Goal: Complete application form: Complete application form

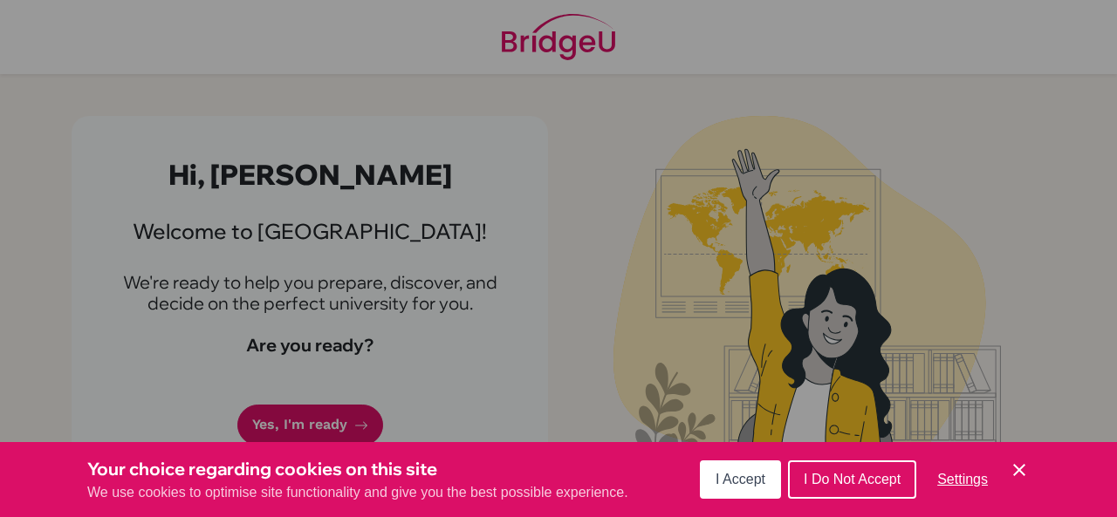
click at [751, 477] on span "I Accept" at bounding box center [740, 479] width 50 height 15
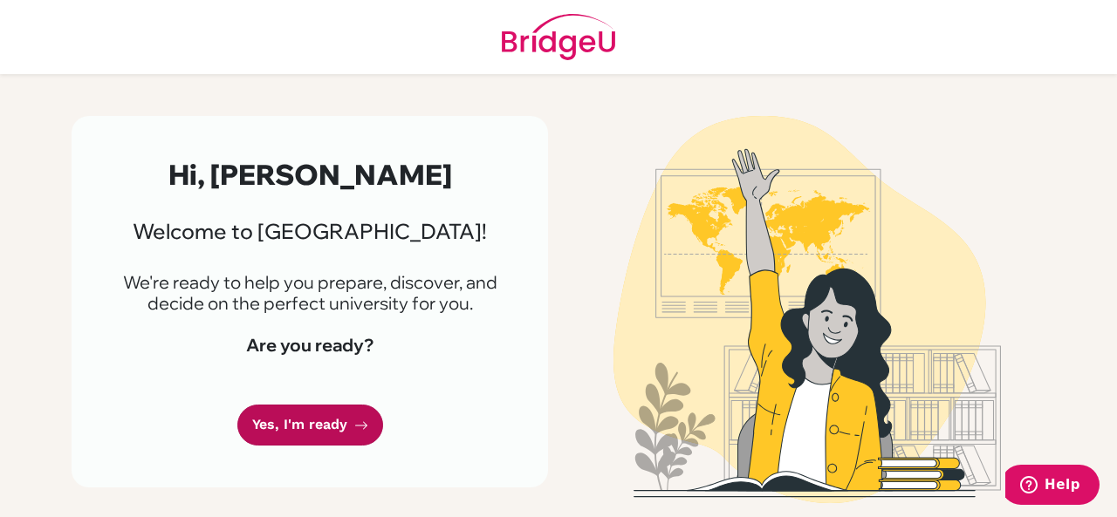
click at [277, 423] on link "Yes, I'm ready" at bounding box center [310, 425] width 146 height 41
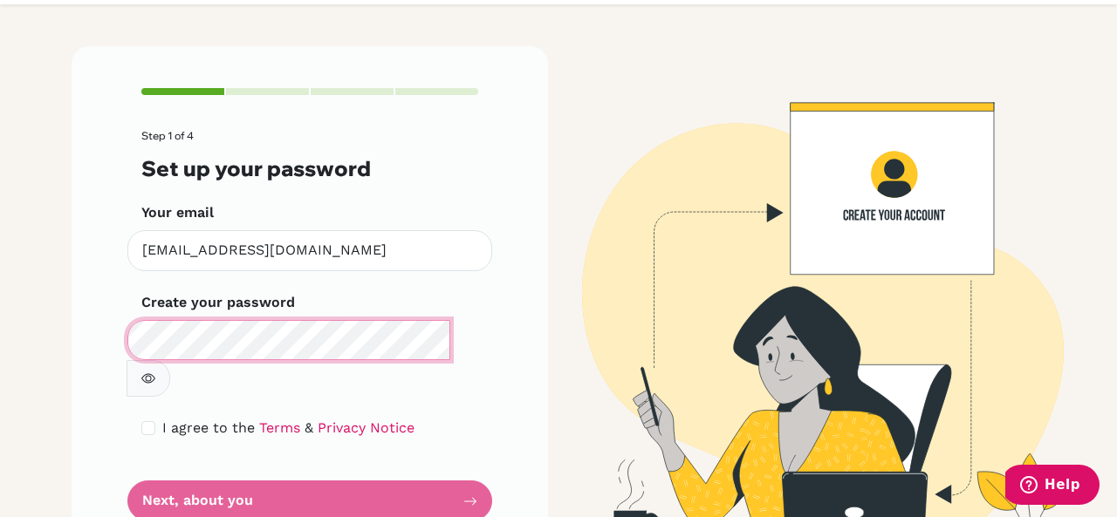
scroll to position [92, 0]
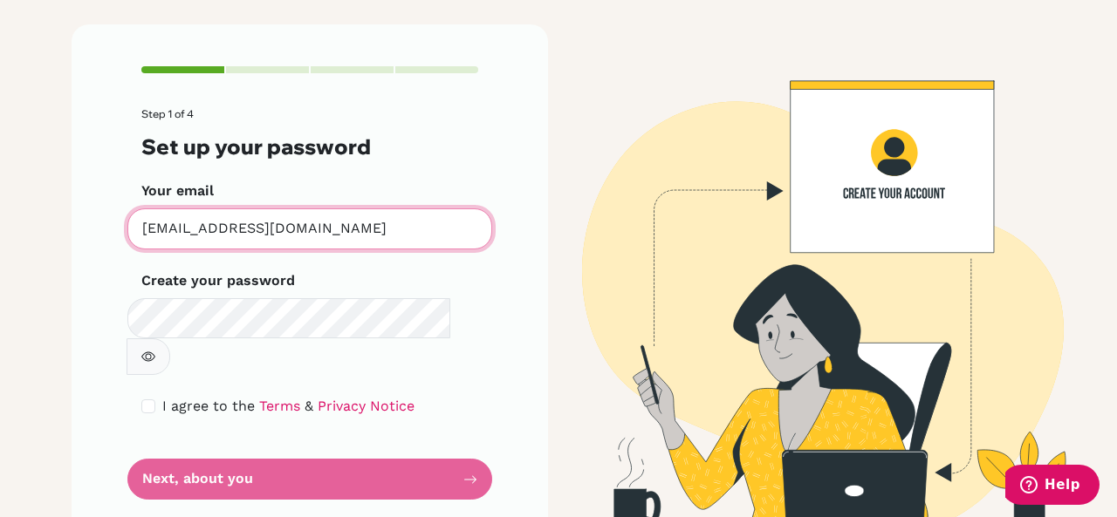
drag, startPoint x: 297, startPoint y: 225, endPoint x: 162, endPoint y: 215, distance: 135.6
click at [162, 215] on input "[EMAIL_ADDRESS][DOMAIN_NAME]" at bounding box center [309, 228] width 365 height 41
type input "[EMAIL_ADDRESS][DOMAIN_NAME]"
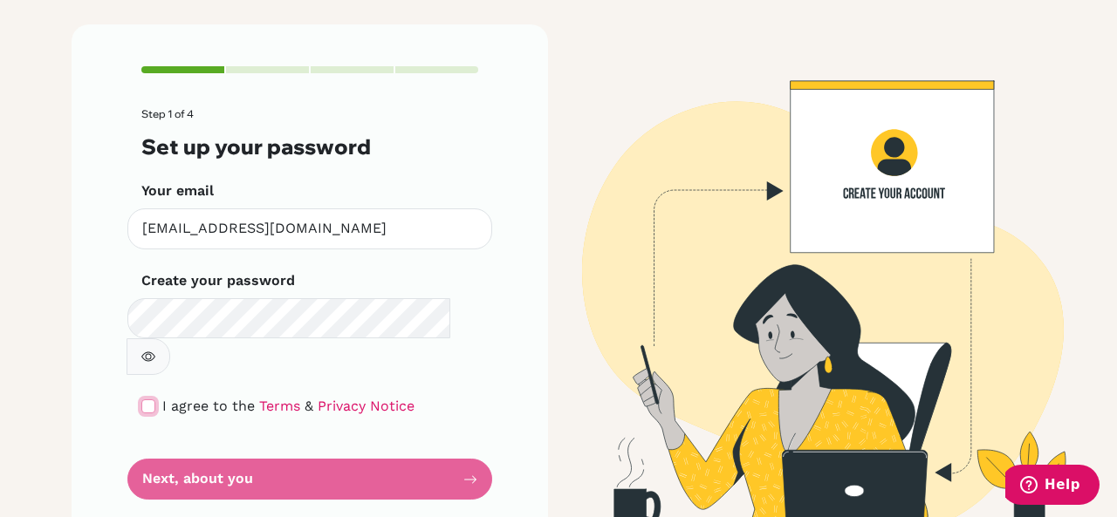
click at [141, 400] on input "checkbox" at bounding box center [148, 407] width 14 height 14
checkbox input "true"
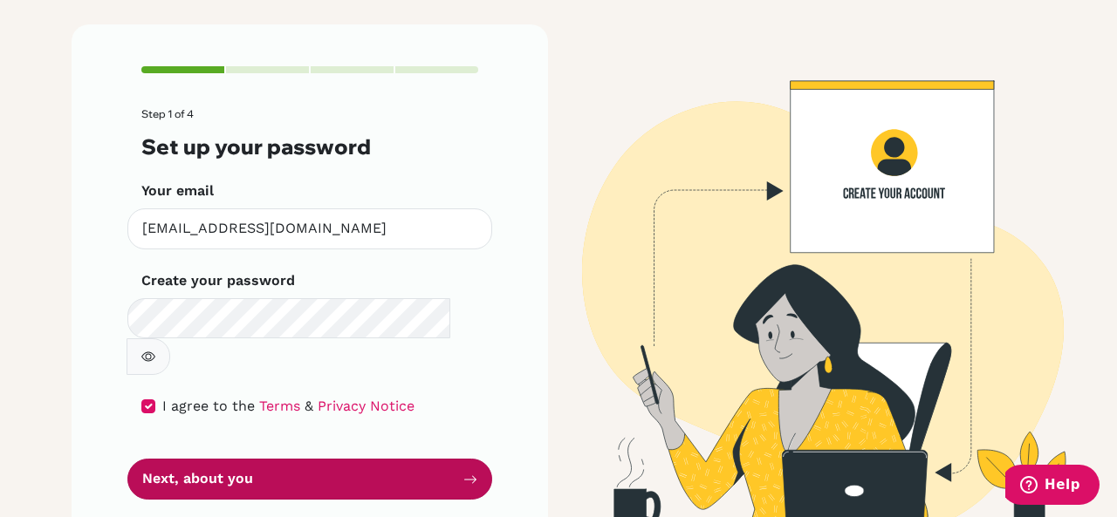
click at [243, 459] on button "Next, about you" at bounding box center [309, 479] width 365 height 41
click at [287, 459] on button "Next, about you" at bounding box center [309, 479] width 365 height 41
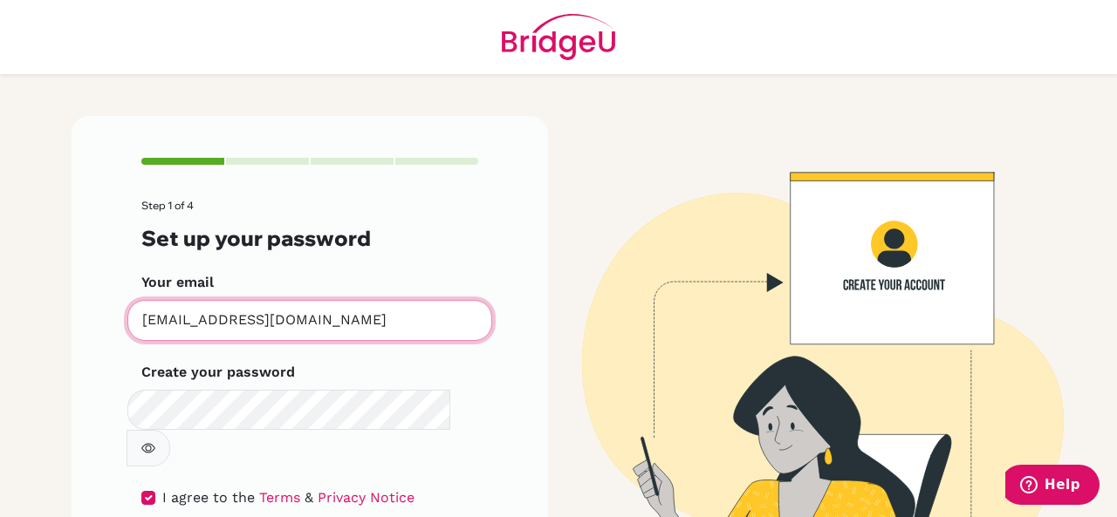
drag, startPoint x: 397, startPoint y: 326, endPoint x: 113, endPoint y: 329, distance: 283.5
click at [113, 329] on div "Step 1 of 4 Set up your password Your email [EMAIL_ADDRESS][DOMAIN_NAME] Invali…" at bounding box center [310, 374] width 476 height 517
type input "[EMAIL_ADDRESS][DOMAIN_NAME]"
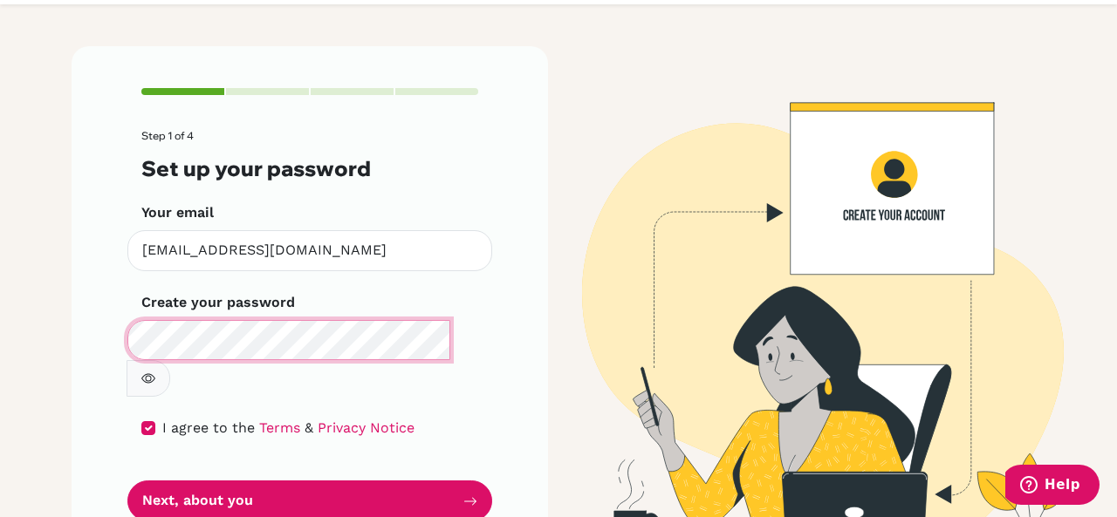
scroll to position [92, 0]
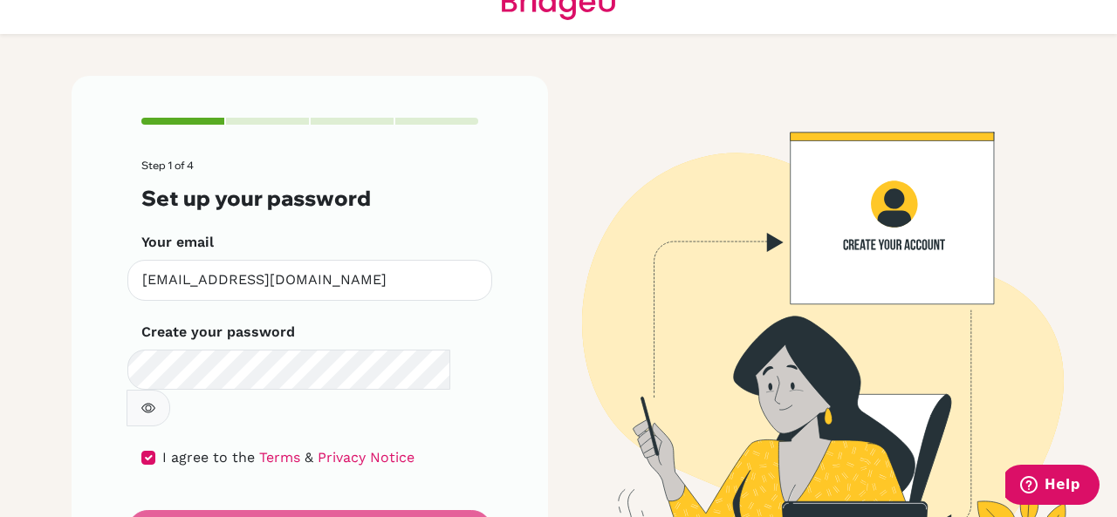
scroll to position [92, 0]
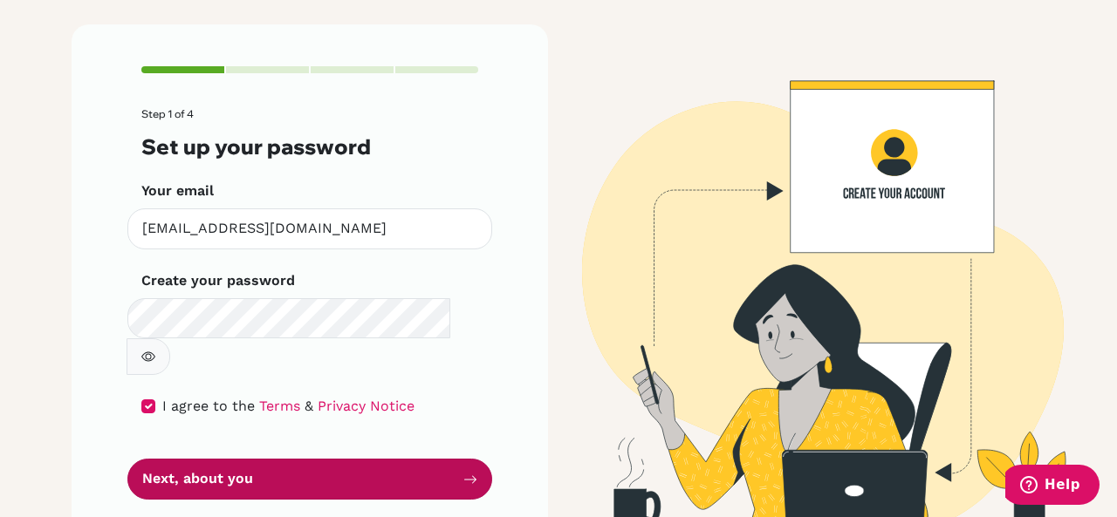
click at [463, 473] on icon "submit" at bounding box center [470, 480] width 14 height 14
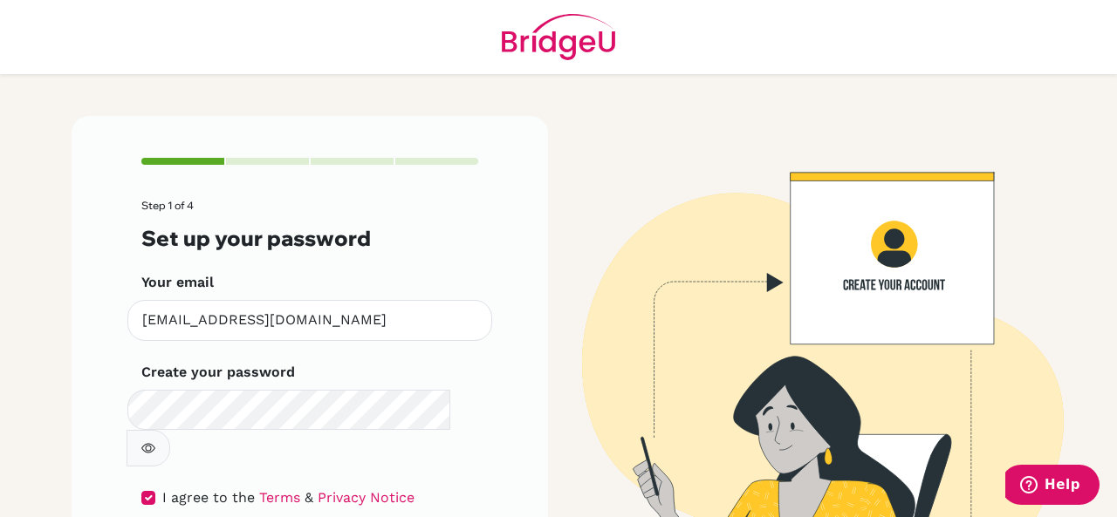
scroll to position [92, 0]
